Goal: Navigation & Orientation: Find specific page/section

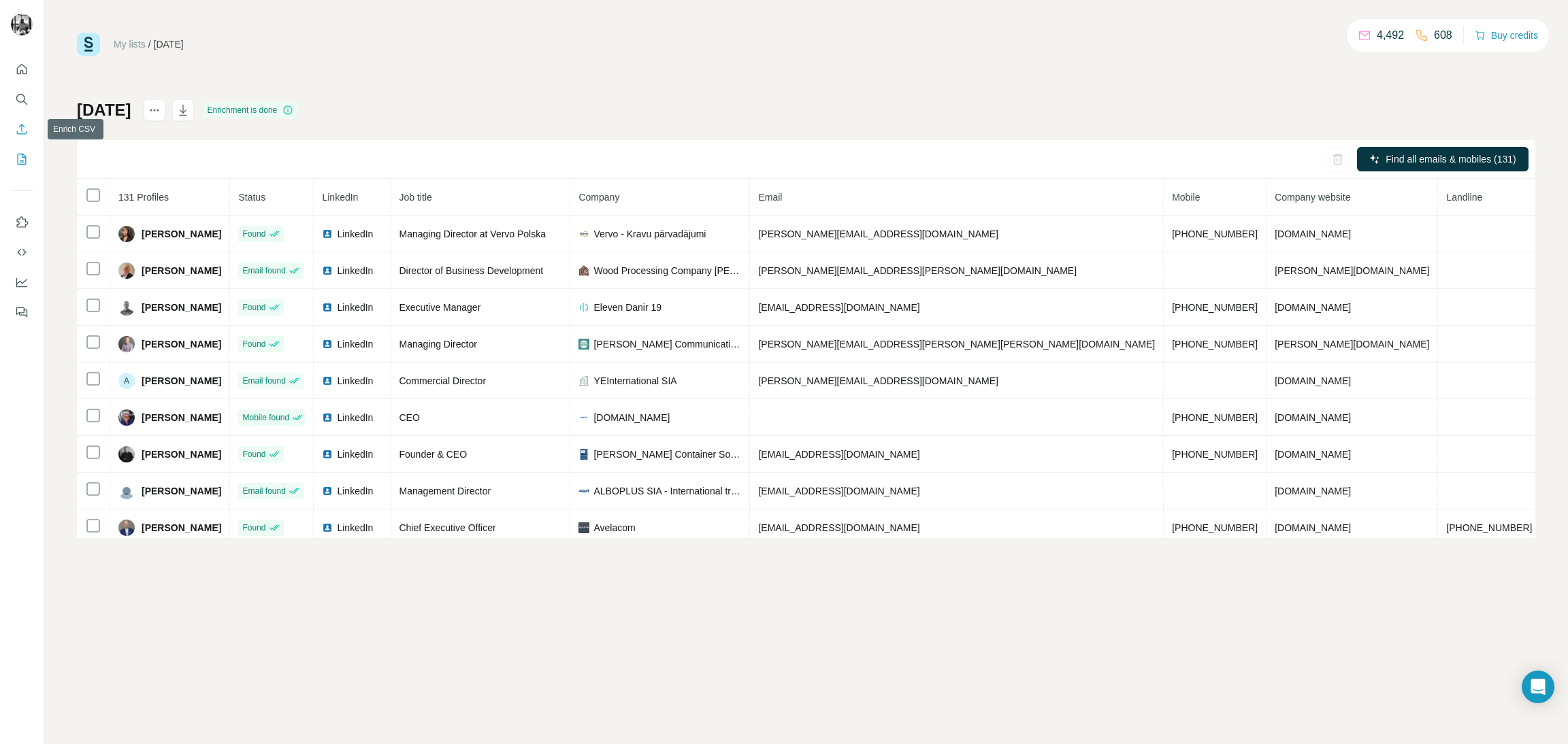
click at [20, 125] on icon "Enrich CSV" at bounding box center [22, 128] width 10 height 10
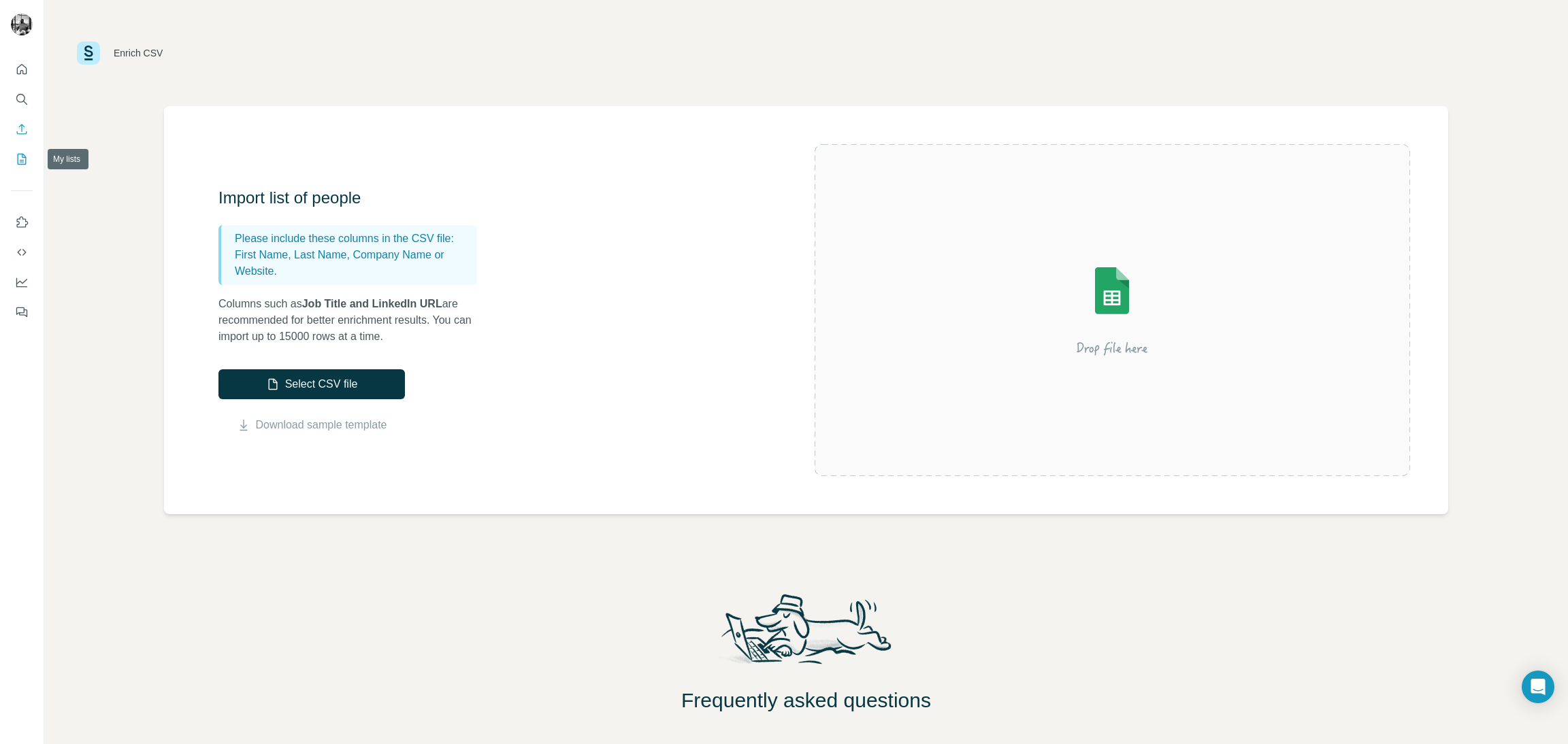
click at [21, 157] on icon "My lists" at bounding box center [22, 159] width 14 height 14
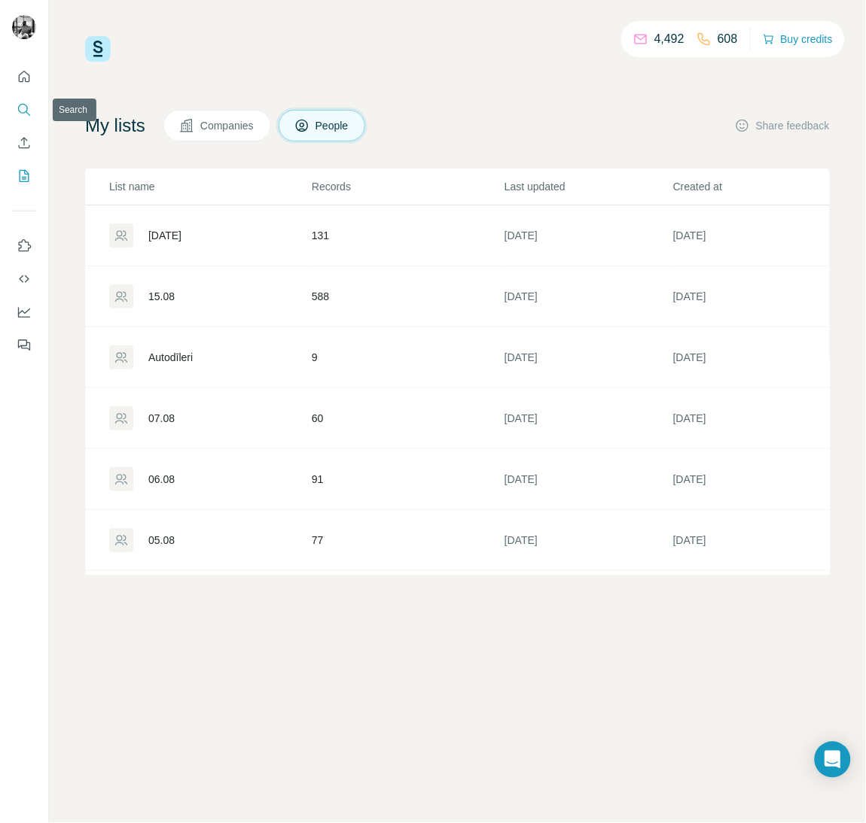
click at [25, 102] on icon "Search" at bounding box center [24, 109] width 15 height 15
